Goal: Information Seeking & Learning: Find specific fact

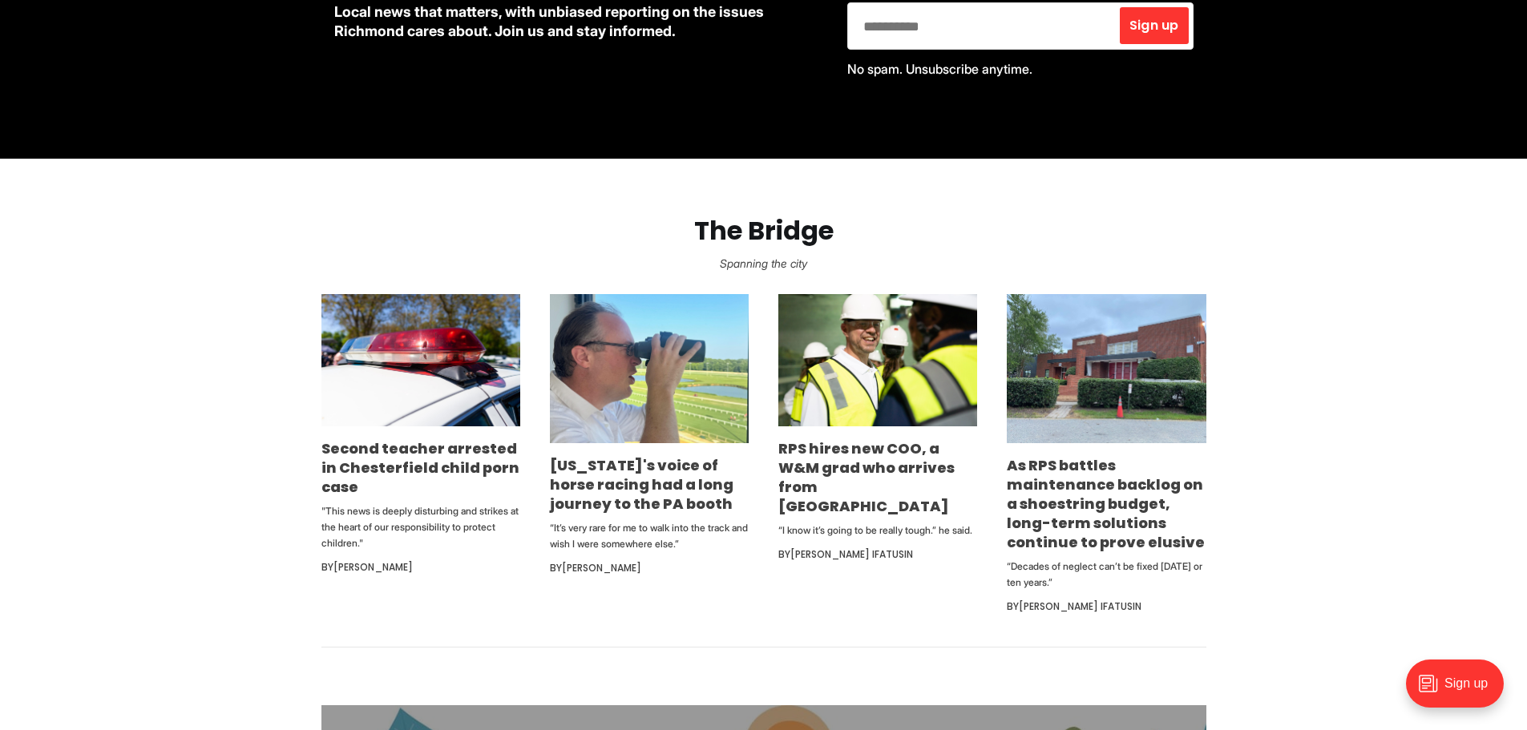
scroll to position [882, 0]
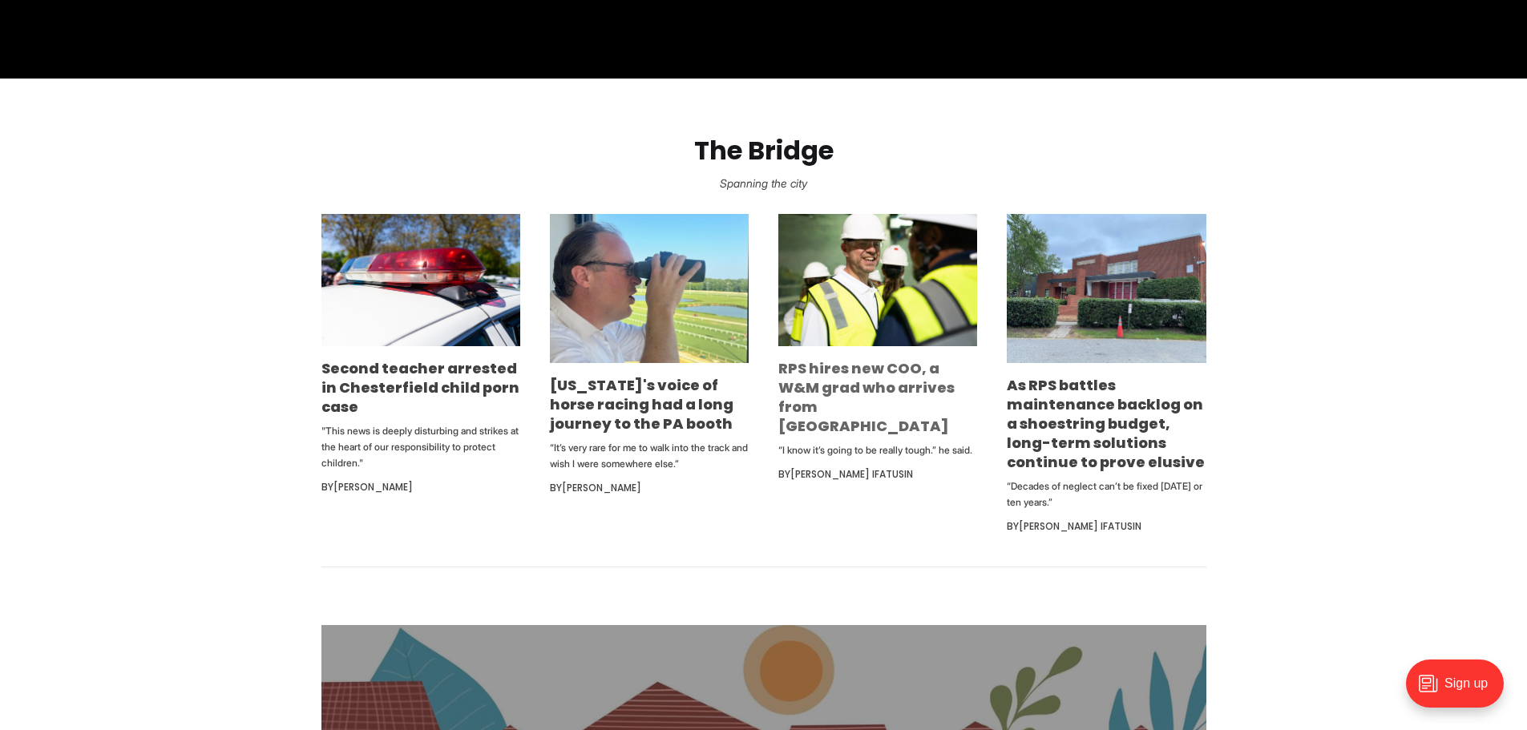
click at [819, 406] on link "RPS hires new COO, a W&M grad who arrives from [GEOGRAPHIC_DATA]" at bounding box center [866, 397] width 176 height 78
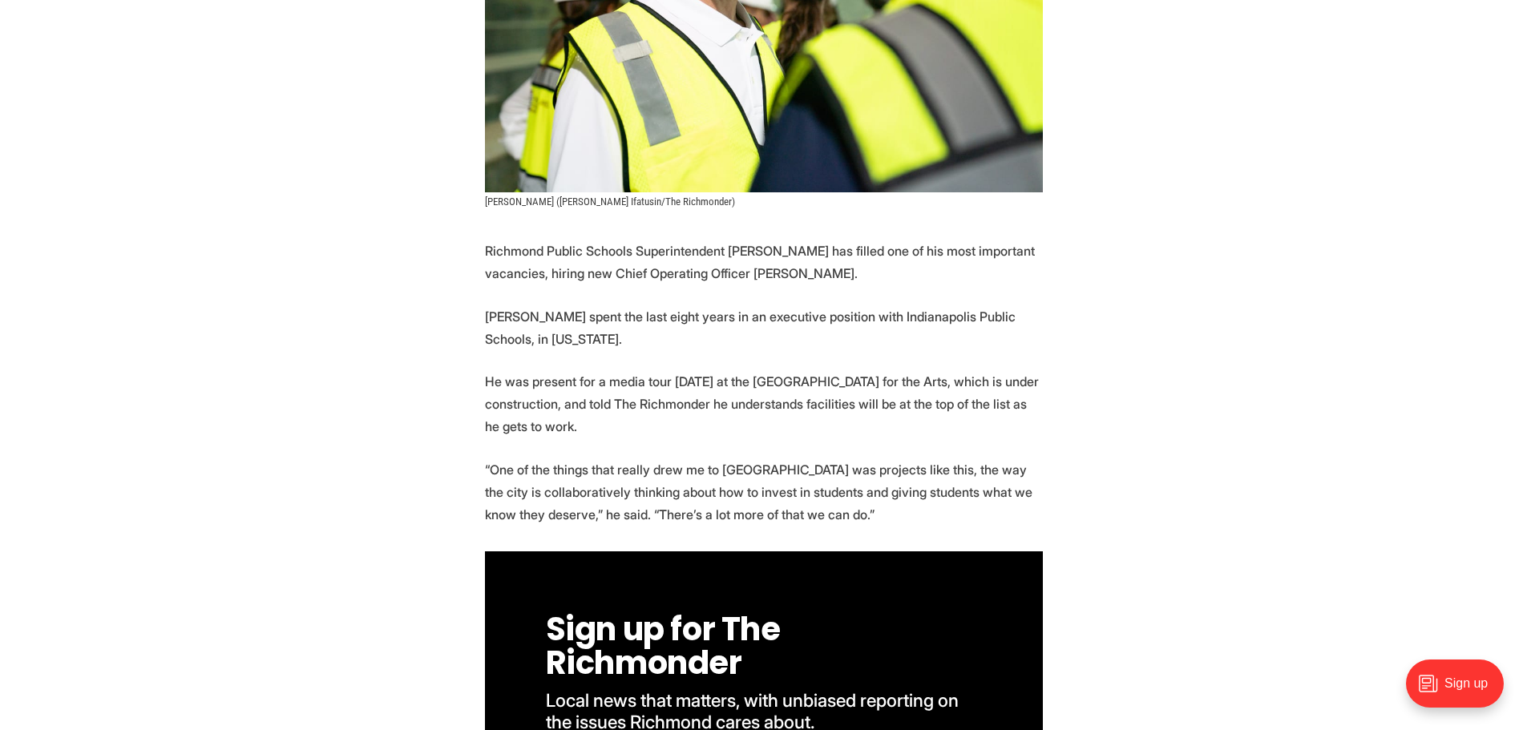
scroll to position [401, 0]
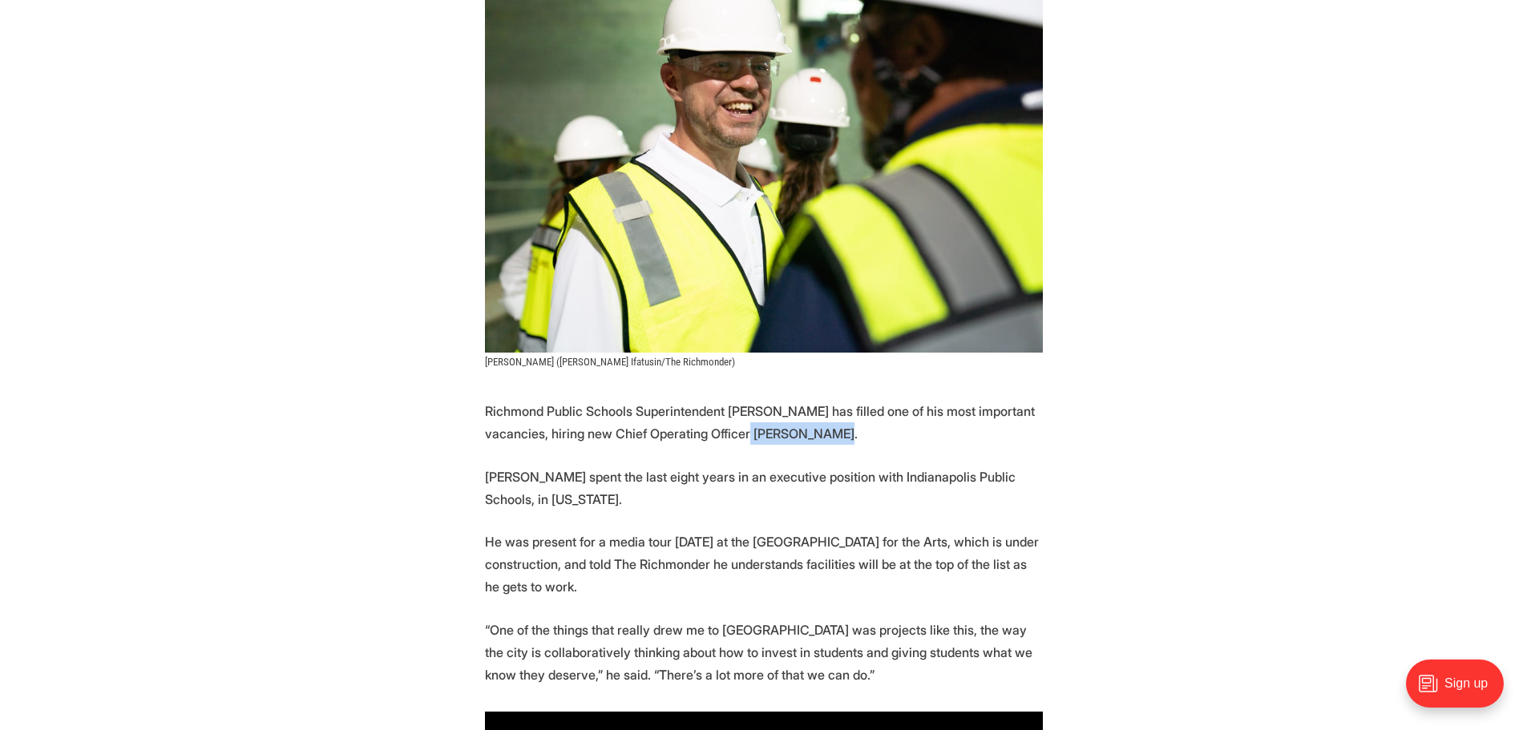
drag, startPoint x: 736, startPoint y: 401, endPoint x: 813, endPoint y: 396, distance: 77.1
click at [813, 400] on p "Richmond Public Schools Superintendent [PERSON_NAME] has filled one of his most…" at bounding box center [764, 422] width 558 height 45
copy p "[PERSON_NAME]"
